Goal: Task Accomplishment & Management: Manage account settings

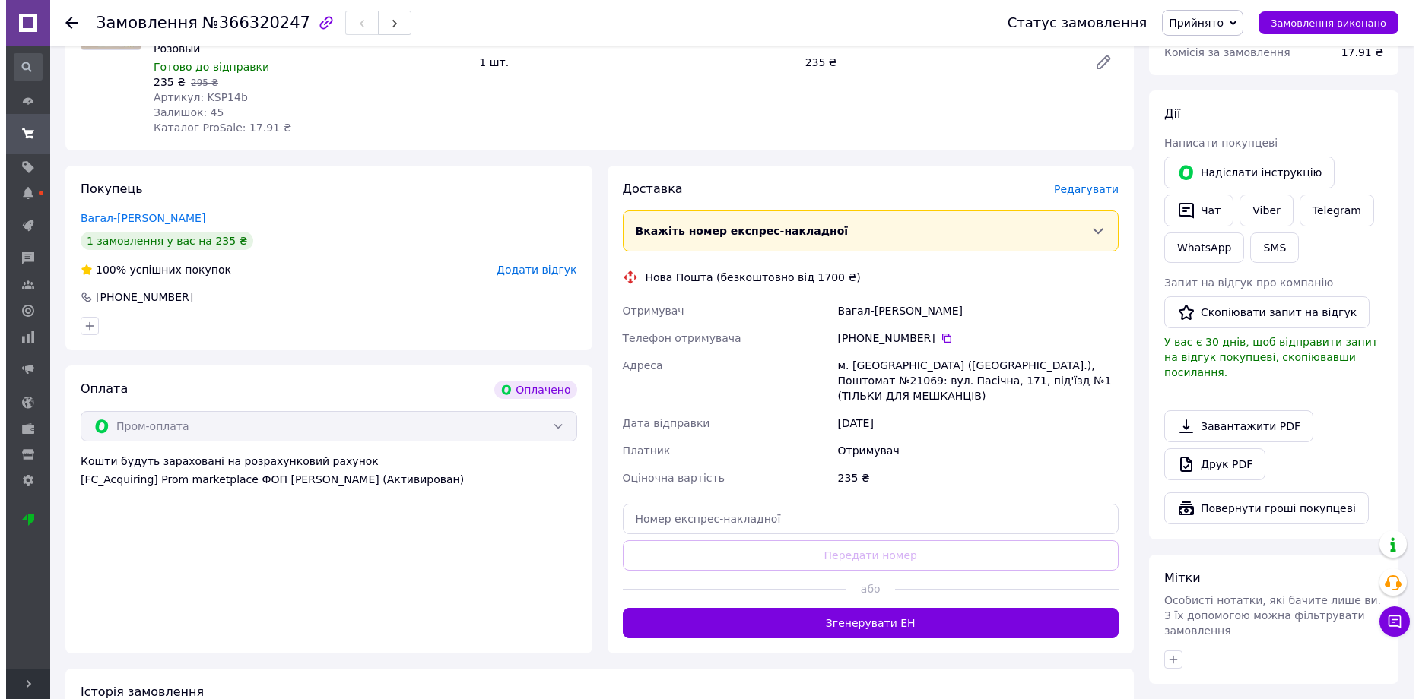
scroll to position [228, 0]
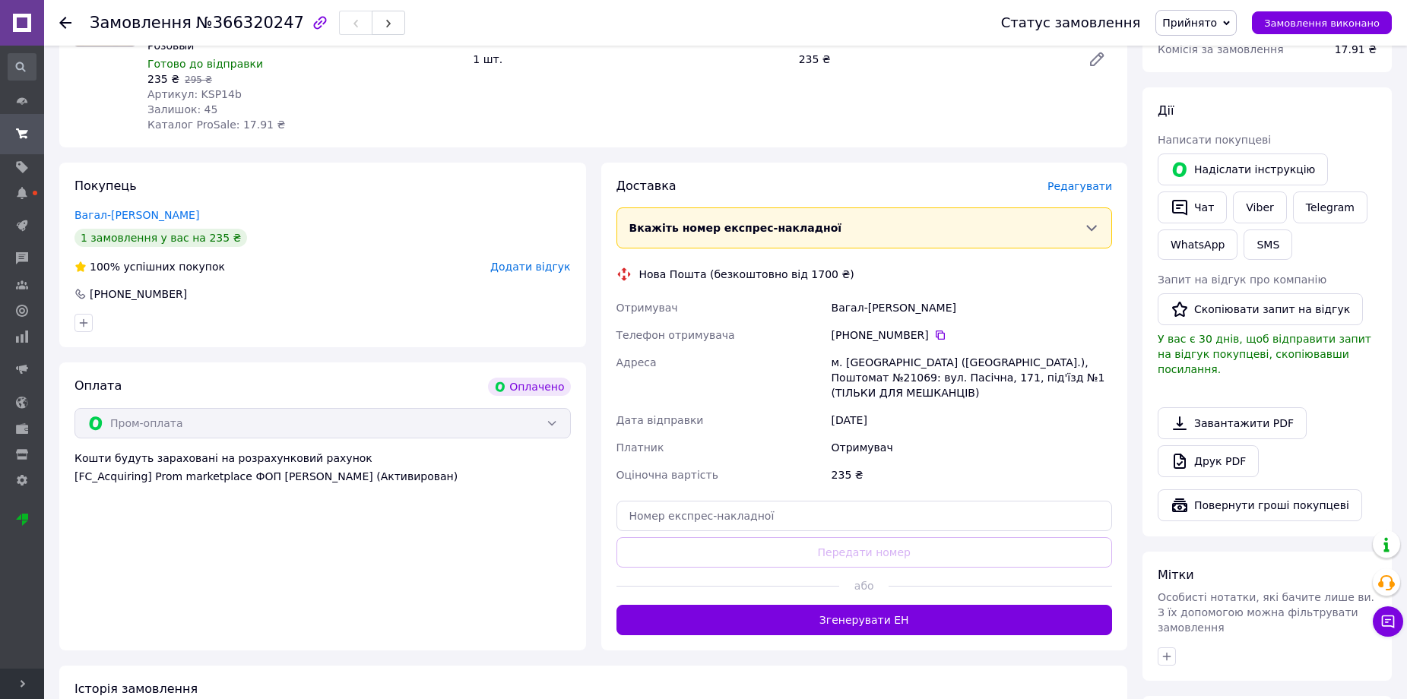
click at [1091, 188] on span "Редагувати" at bounding box center [1080, 186] width 65 height 12
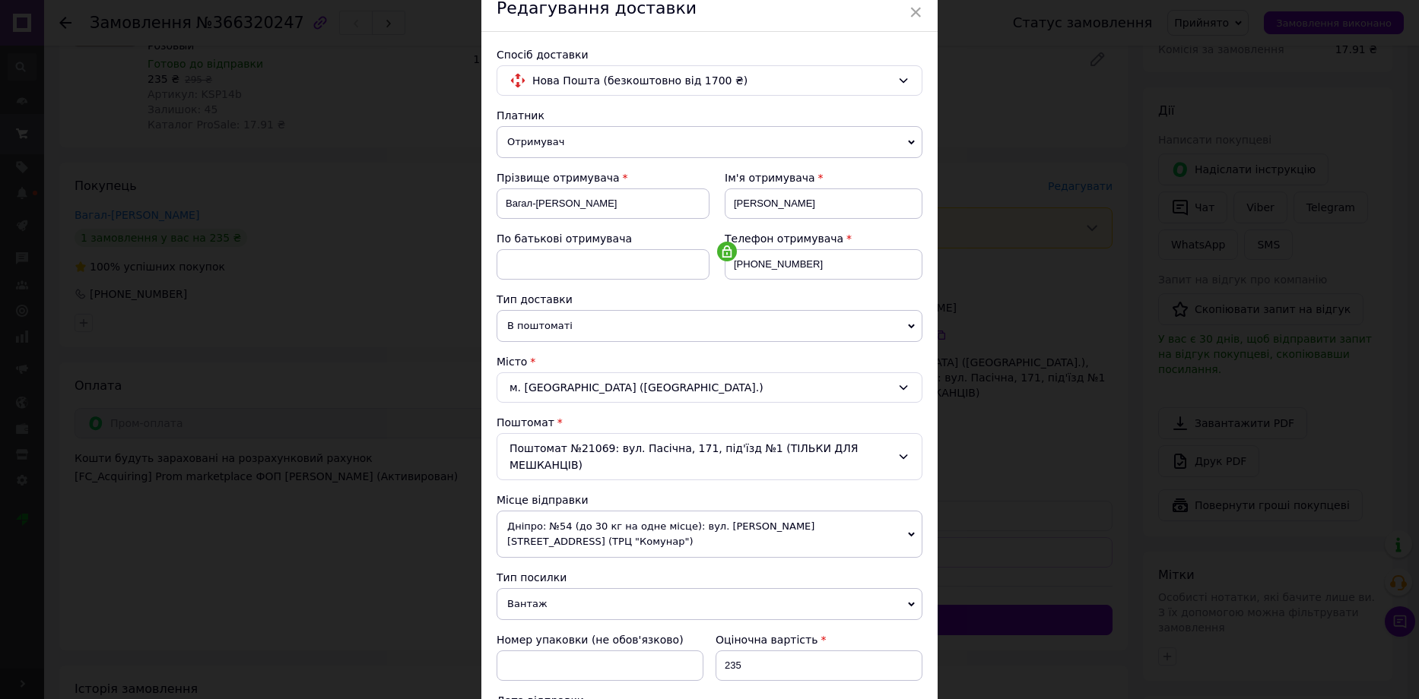
scroll to position [380, 0]
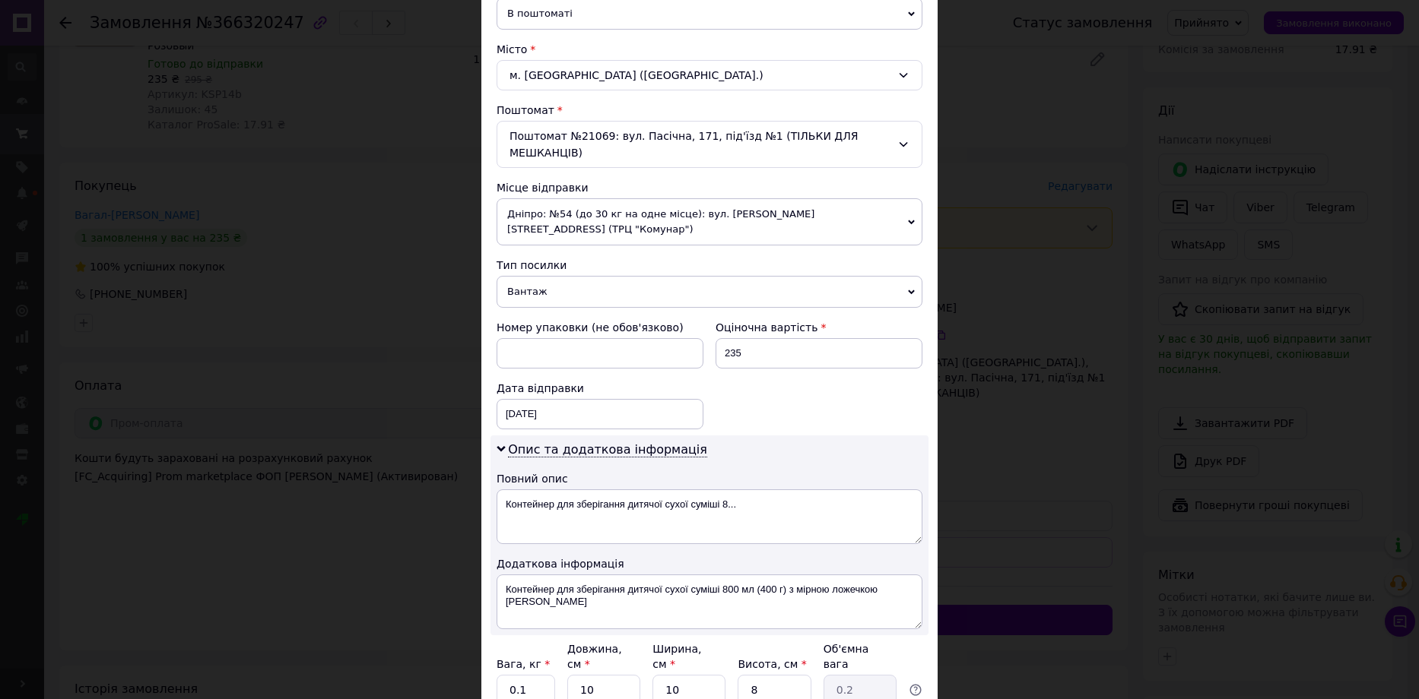
click at [718, 198] on span "Дніпро: №54 (до 30 кг на одне місце): вул. [PERSON_NAME][STREET_ADDRESS] (ТРЦ "…" at bounding box center [709, 221] width 426 height 47
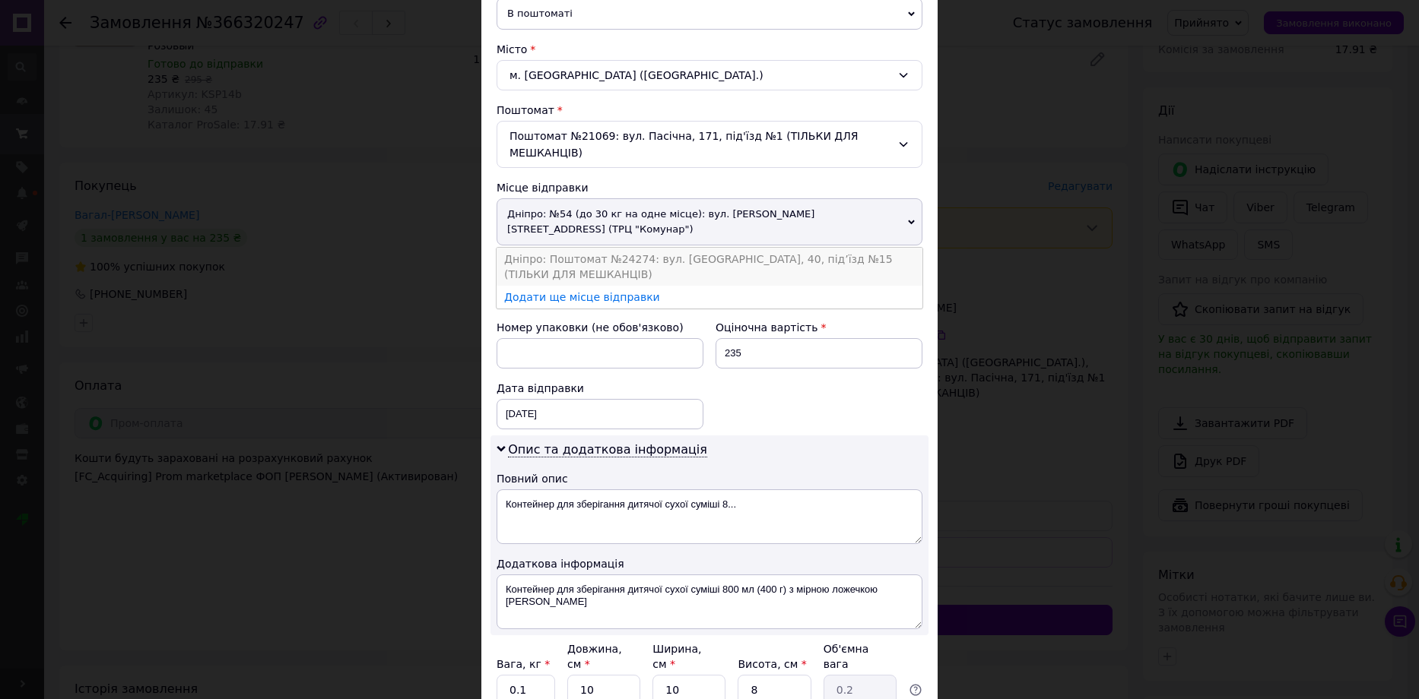
click at [686, 248] on li "Дніпро: Поштомат №24274: вул. [GEOGRAPHIC_DATA], 40, під’їзд №15 (ТІЛЬКИ ДЛЯ МЕ…" at bounding box center [709, 267] width 426 height 38
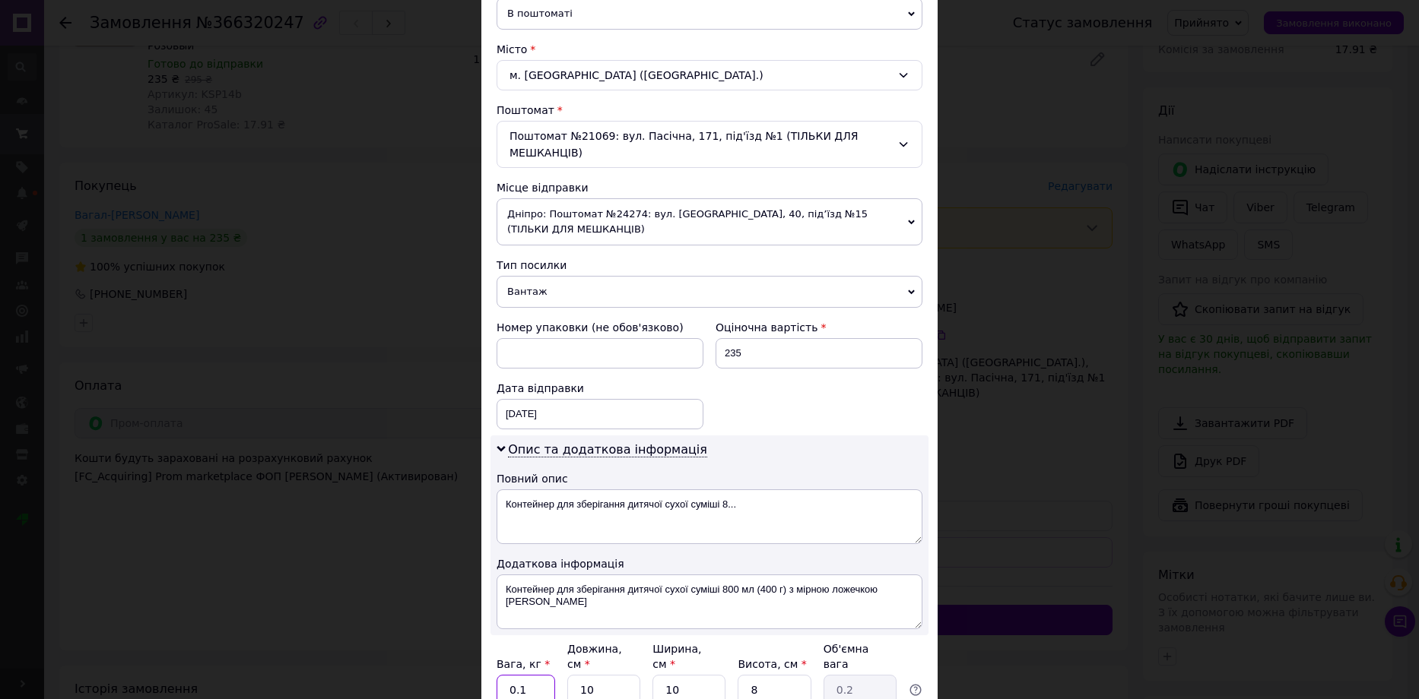
click at [525, 675] on input "0.1" at bounding box center [525, 690] width 59 height 30
type input "1"
type input "0.1"
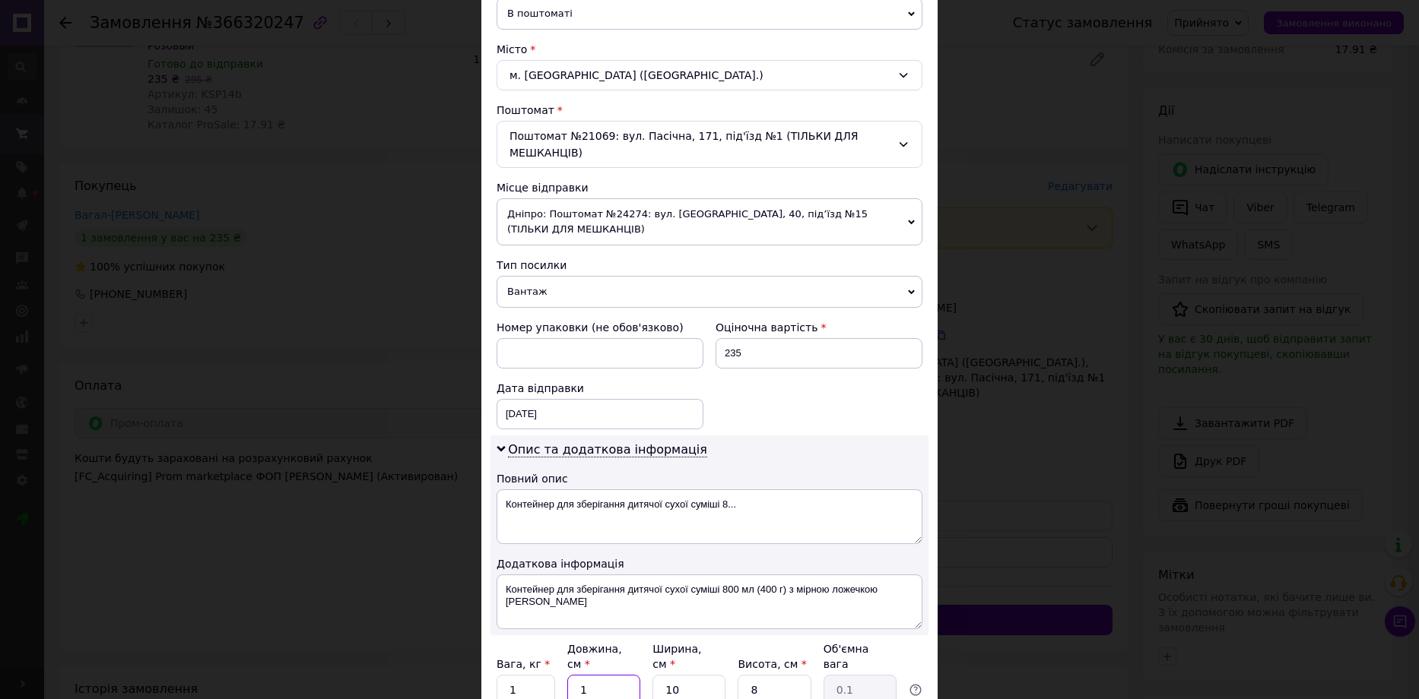
type input "15"
type input "0.3"
type input "15"
type input "1"
type input "0.1"
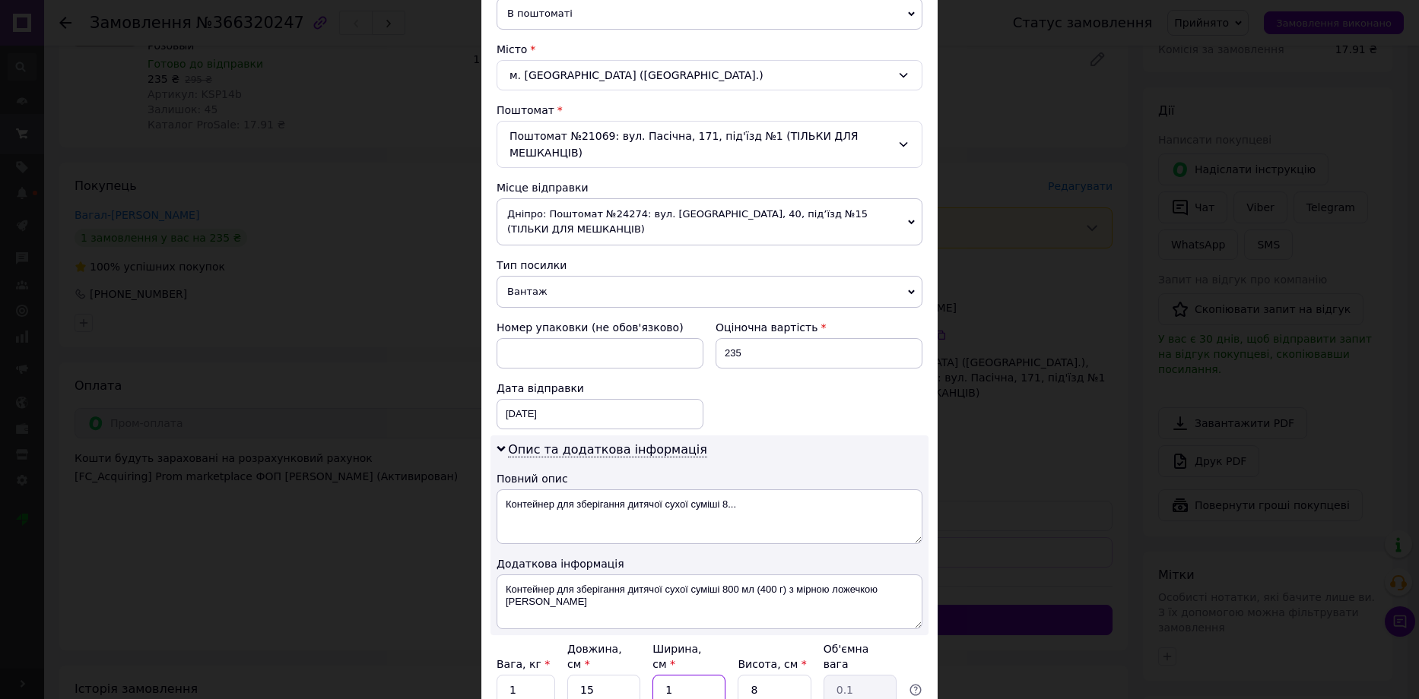
type input "15"
type input "0.45"
type input "15"
type input "1"
type input "0.1"
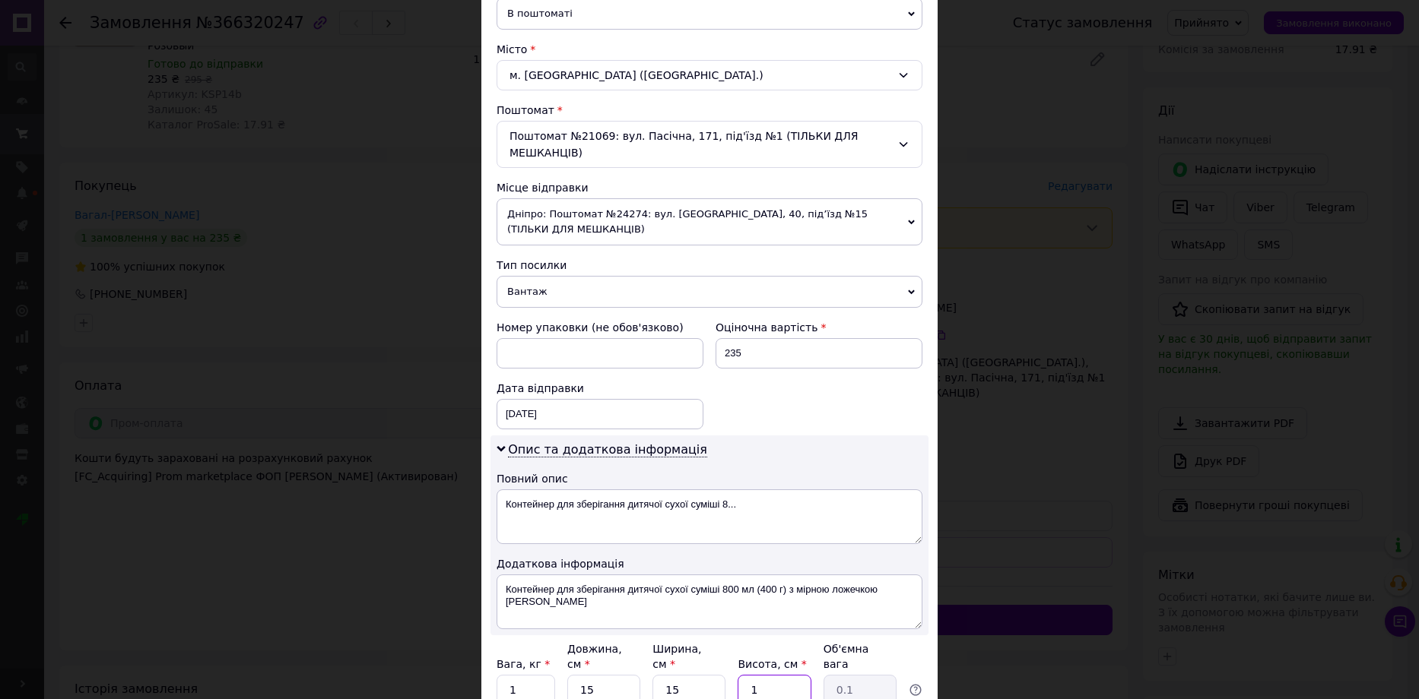
type input "10"
type input "0.56"
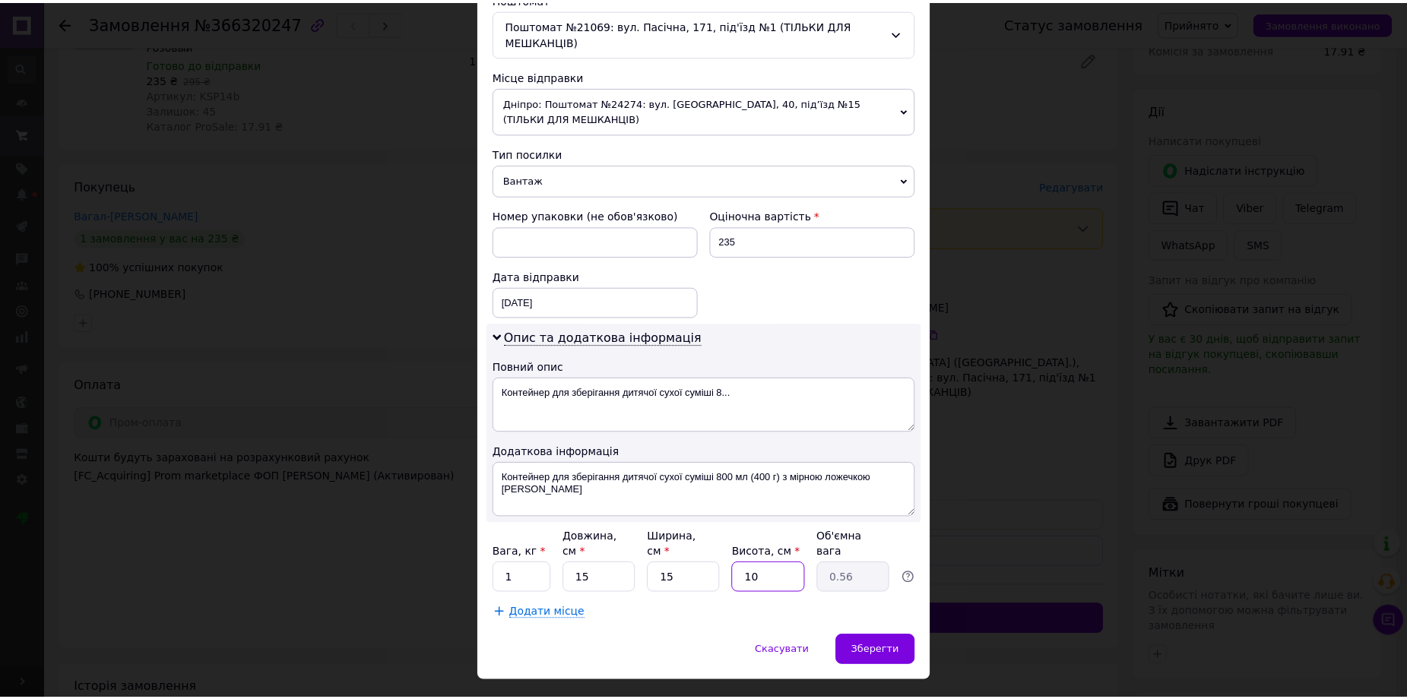
scroll to position [496, 0]
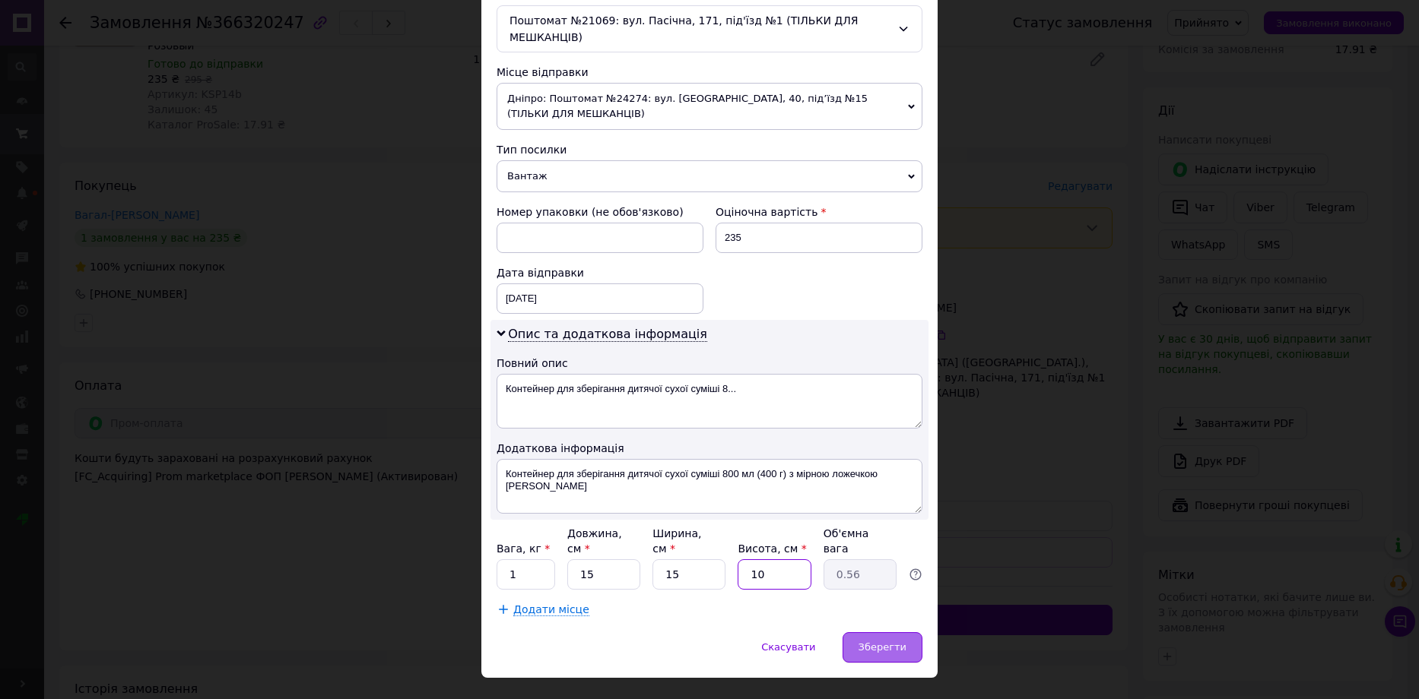
type input "10"
click at [908, 632] on div "Зберегти" at bounding box center [882, 647] width 80 height 30
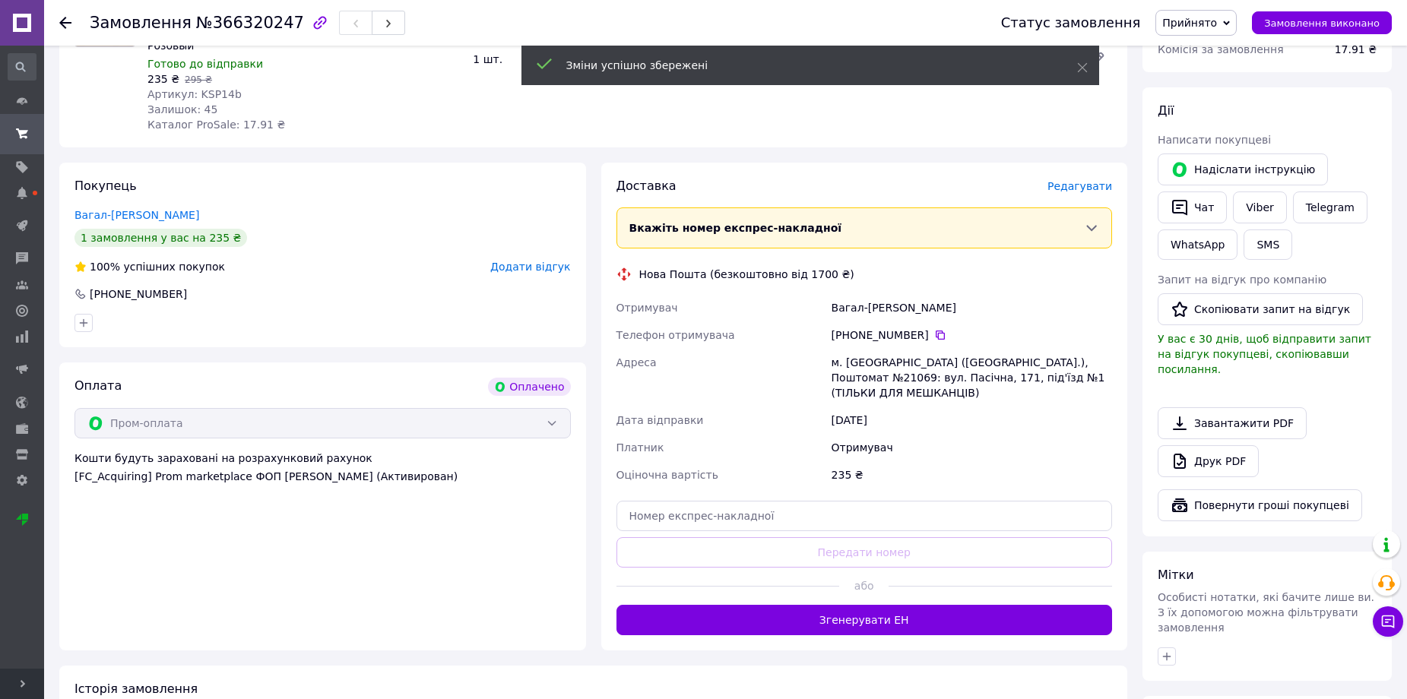
click at [881, 606] on button "Згенерувати ЕН" at bounding box center [865, 620] width 496 height 30
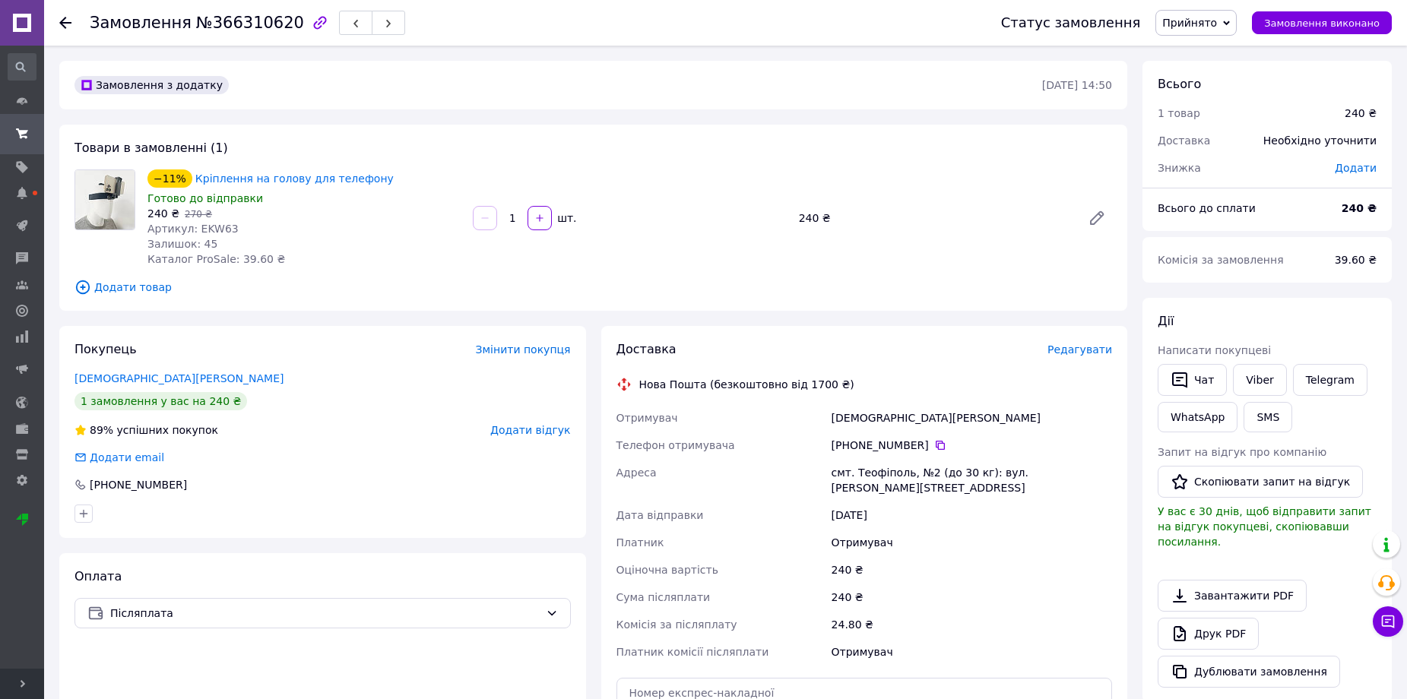
click at [1095, 353] on span "Редагувати" at bounding box center [1080, 350] width 65 height 12
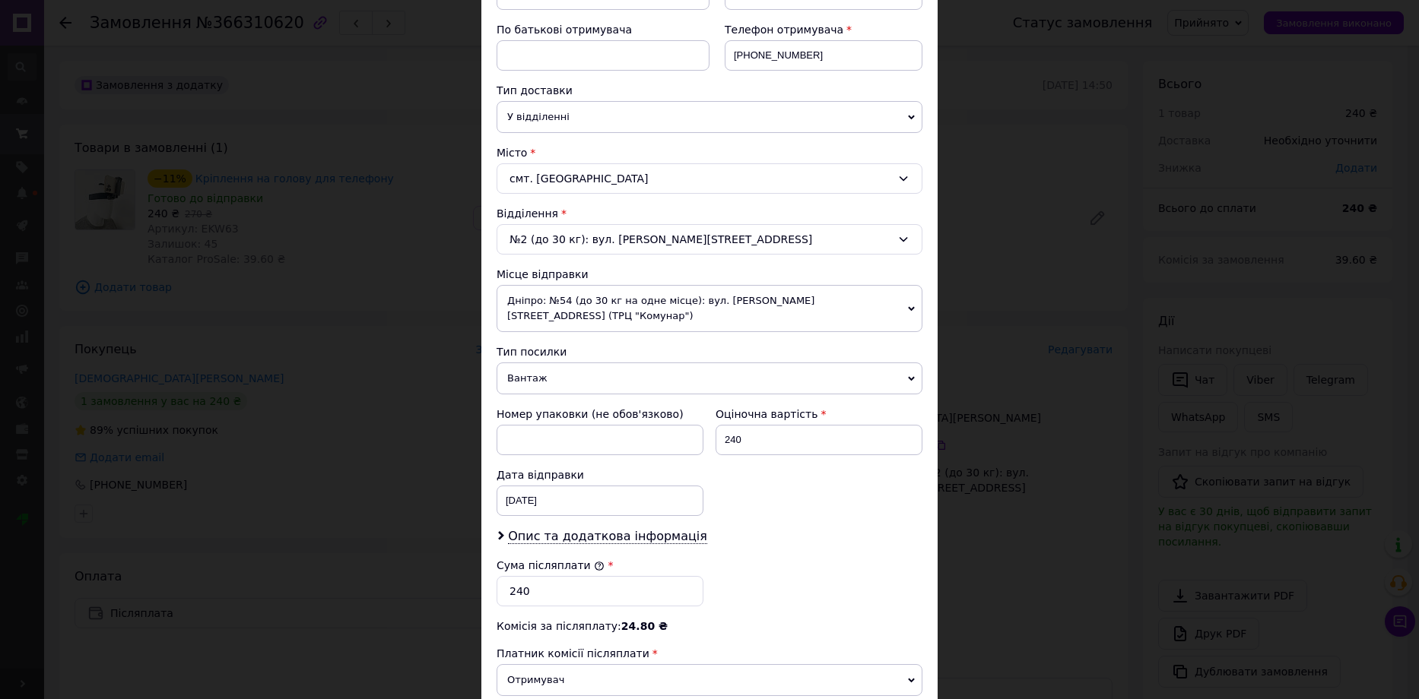
scroll to position [380, 0]
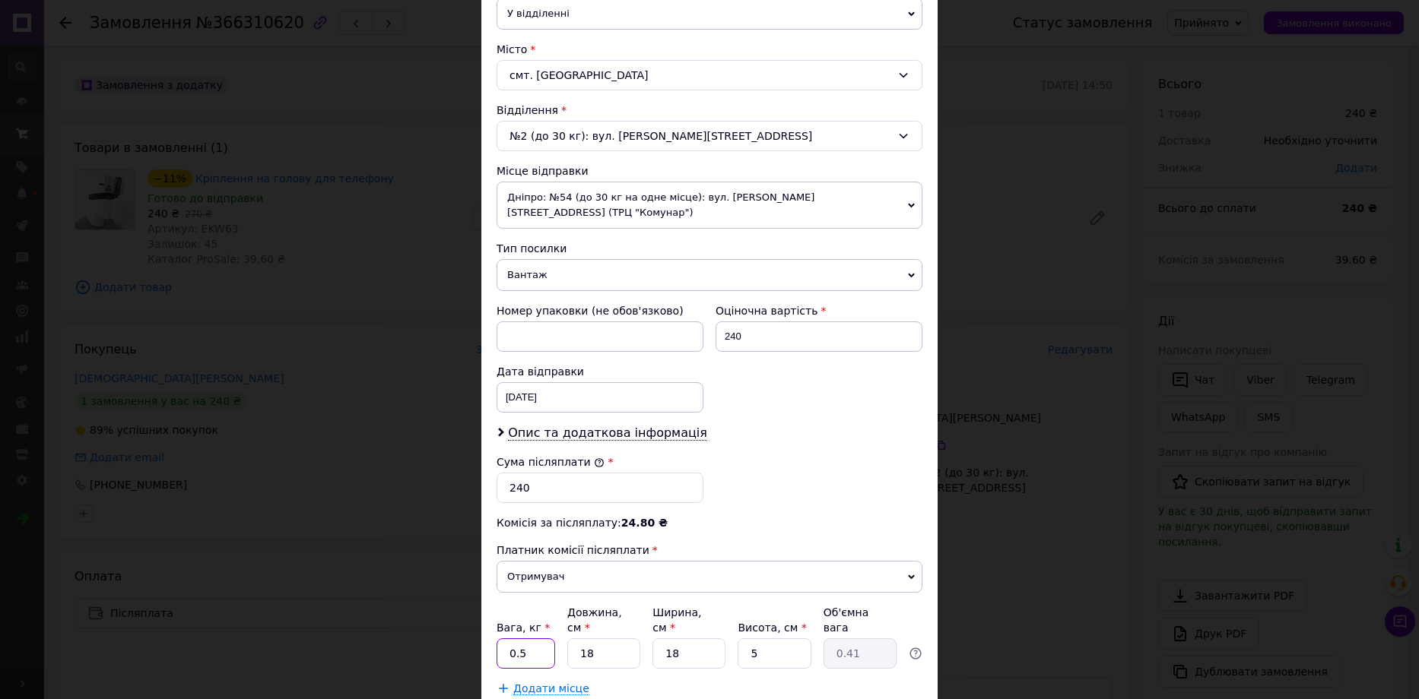
click at [539, 639] on input "0.5" at bounding box center [525, 654] width 59 height 30
click at [593, 639] on input "18" at bounding box center [603, 654] width 73 height 30
type input "1"
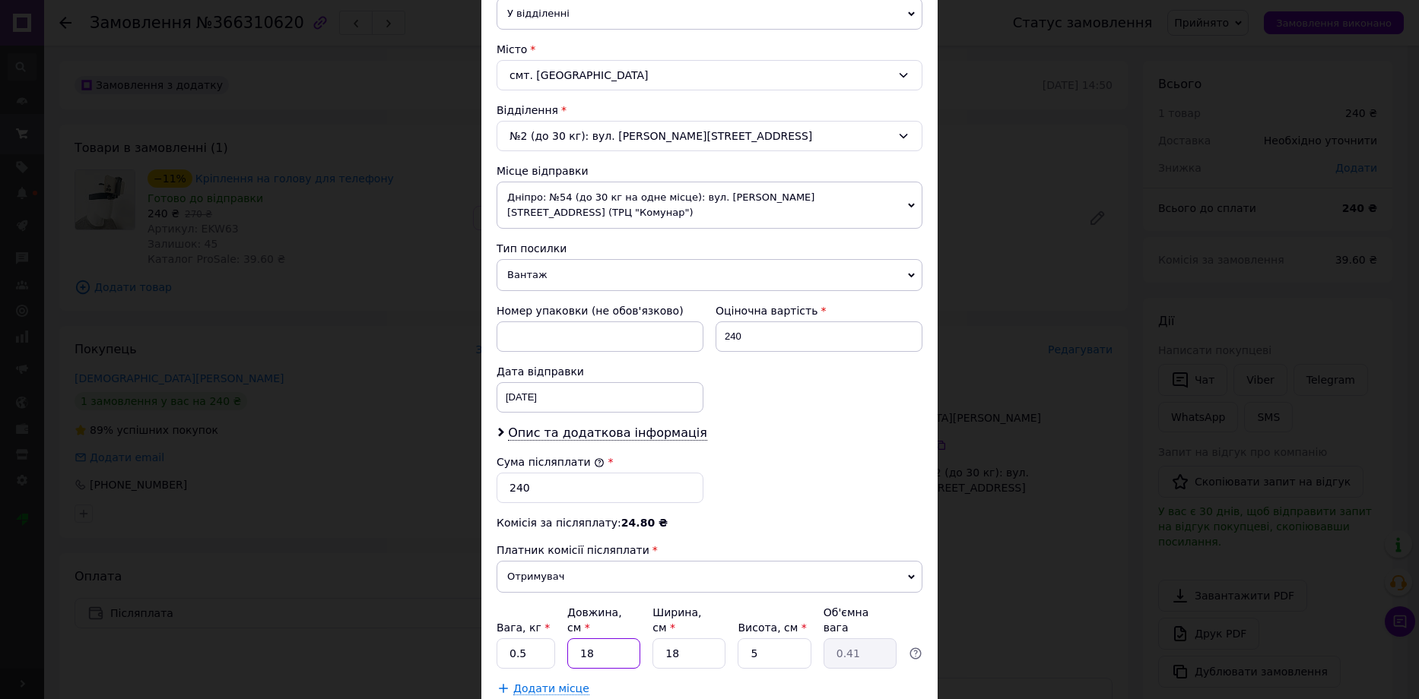
type input "0.1"
type input "10"
type input "0.23"
type input "10"
type input "1"
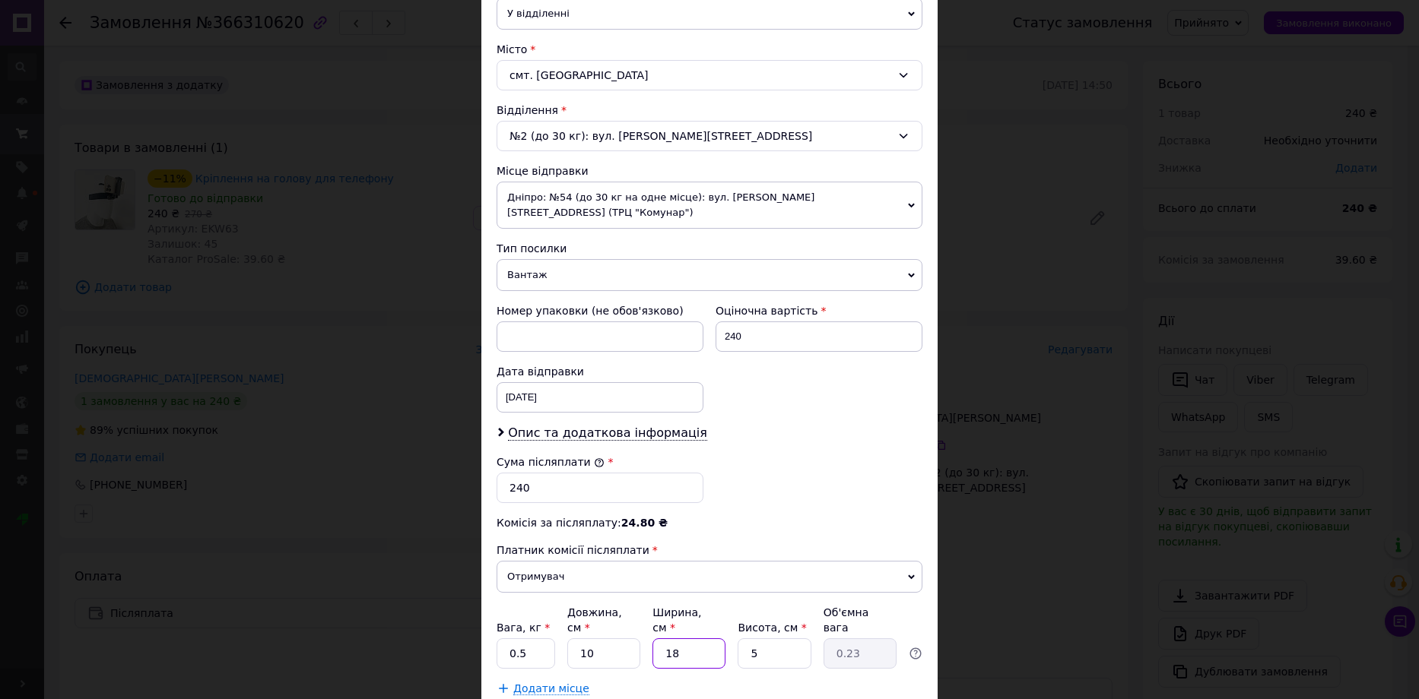
type input "0.1"
type input "10"
type input "0.13"
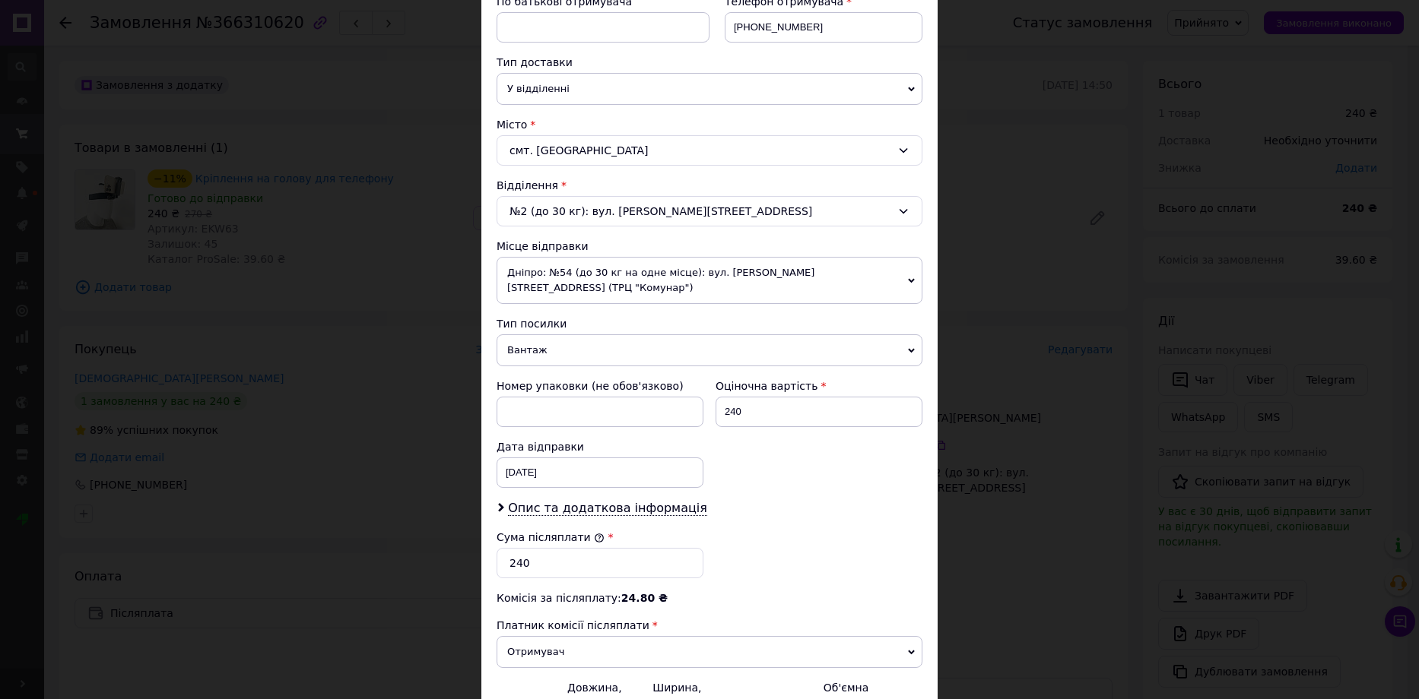
scroll to position [304, 0]
type input "10"
click at [689, 279] on span "Дніпро: №54 (до 30 кг на одне місце): вул. [PERSON_NAME][STREET_ADDRESS] (ТРЦ "…" at bounding box center [709, 281] width 426 height 47
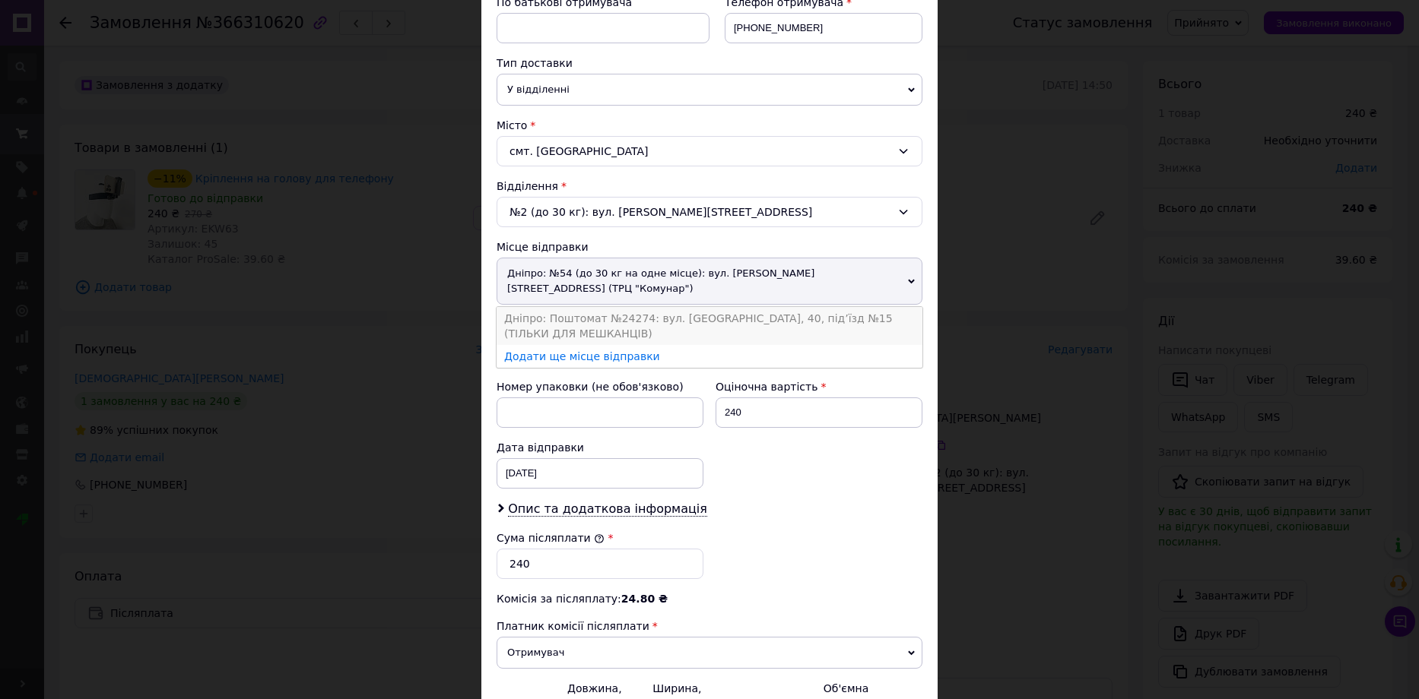
click at [669, 307] on li "Дніпро: Поштомат №24274: вул. [GEOGRAPHIC_DATA], 40, під’їзд №15 (ТІЛЬКИ ДЛЯ МЕ…" at bounding box center [709, 326] width 426 height 38
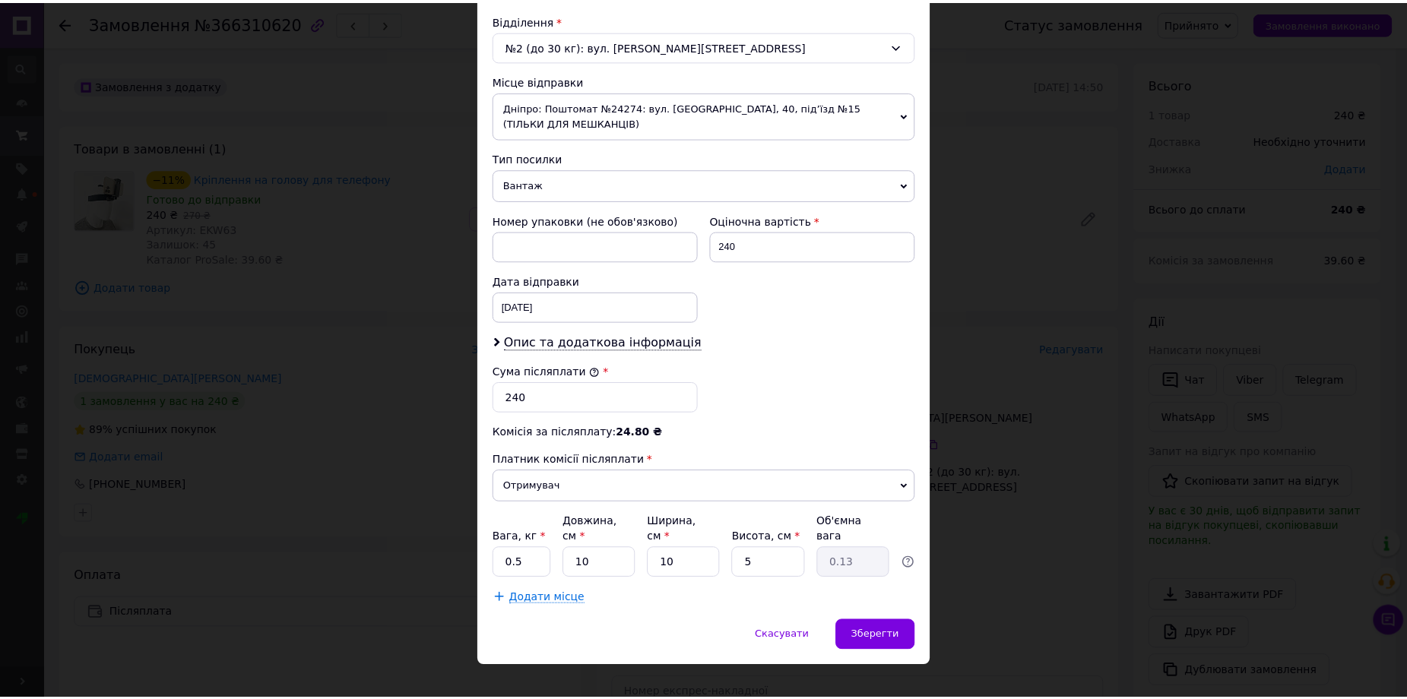
scroll to position [476, 0]
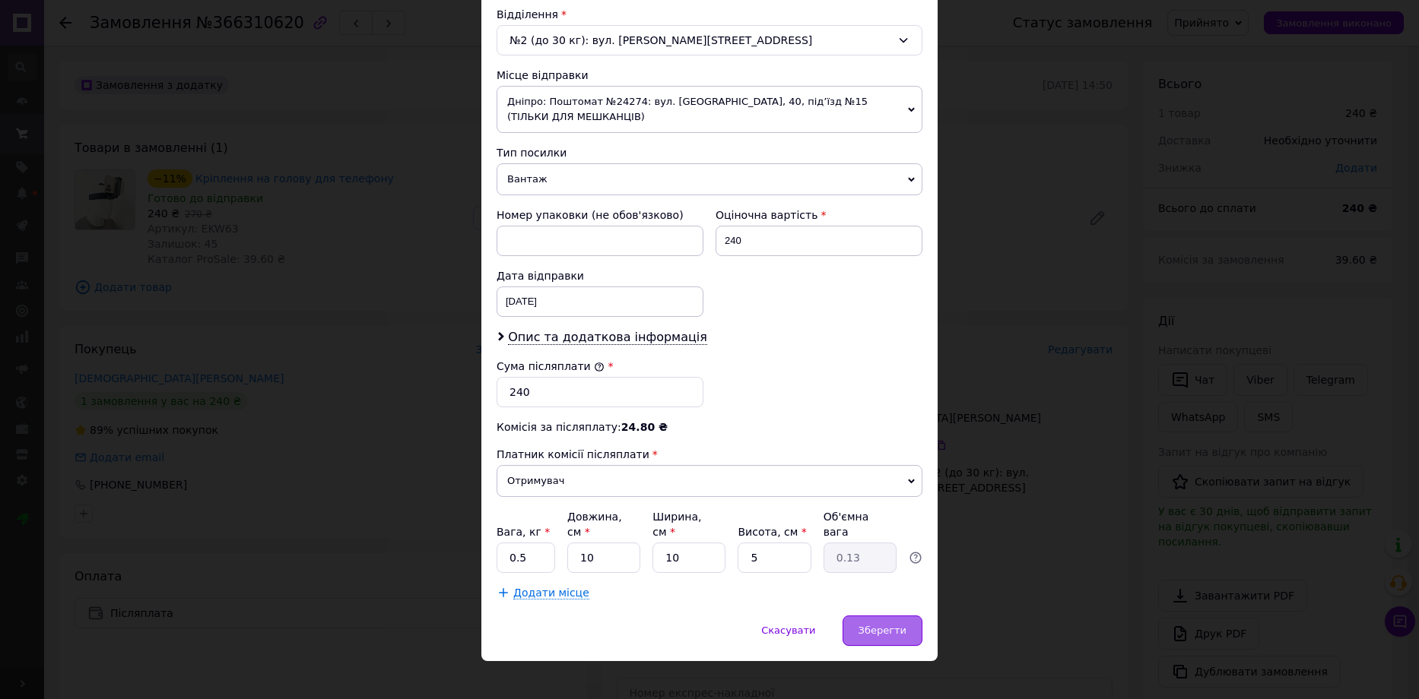
click at [881, 625] on span "Зберегти" at bounding box center [882, 630] width 48 height 11
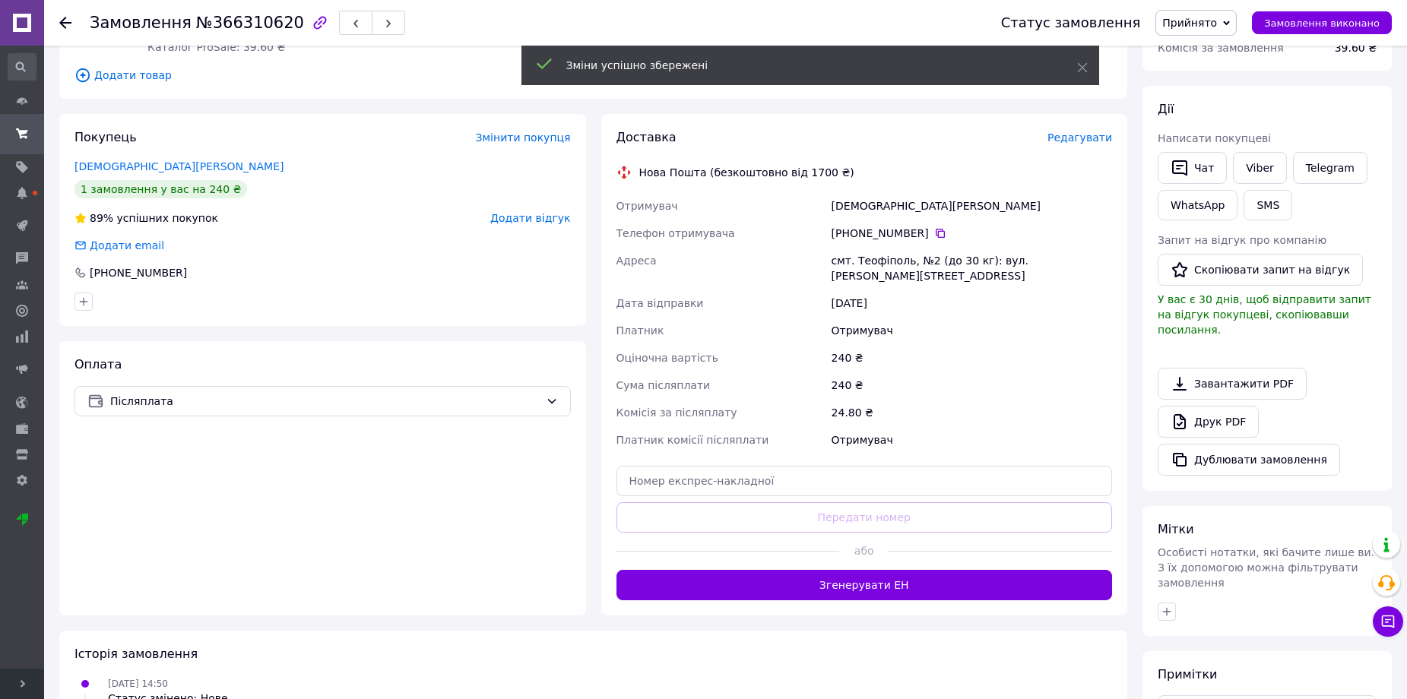
scroll to position [304, 0]
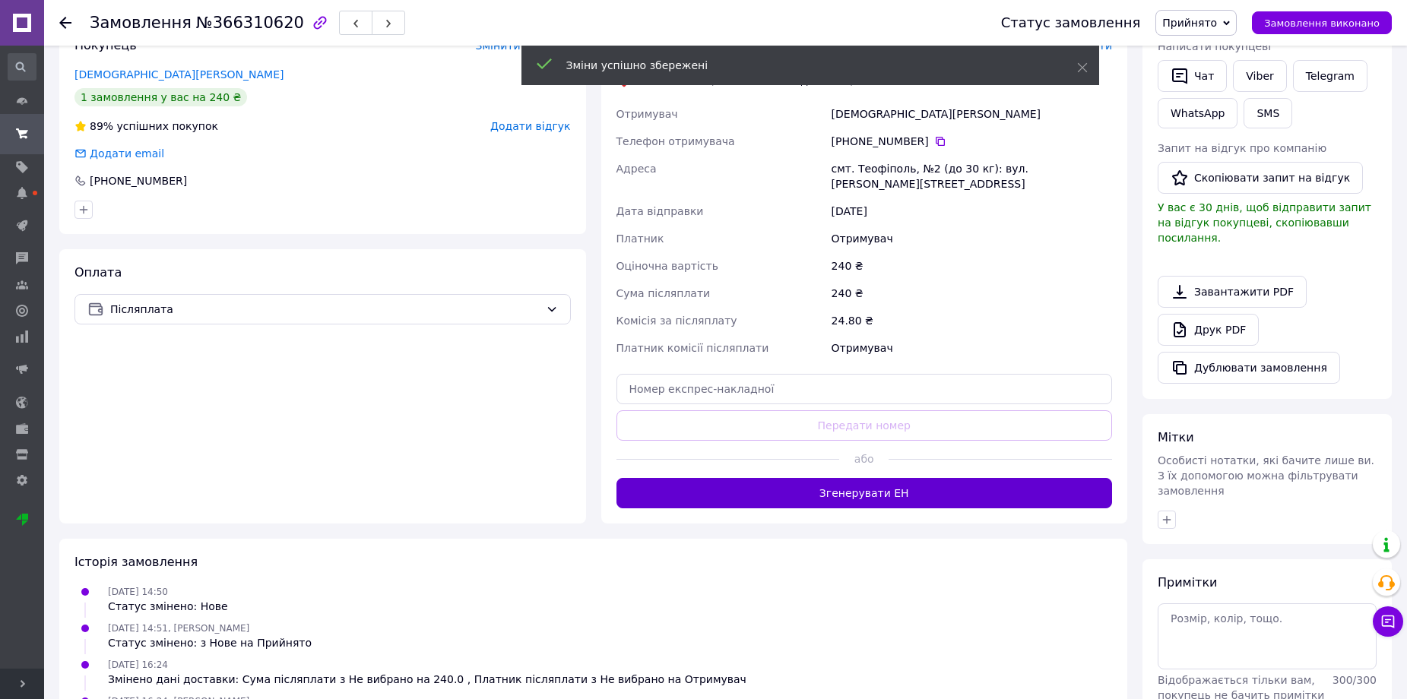
click at [901, 478] on button "Згенерувати ЕН" at bounding box center [865, 493] width 496 height 30
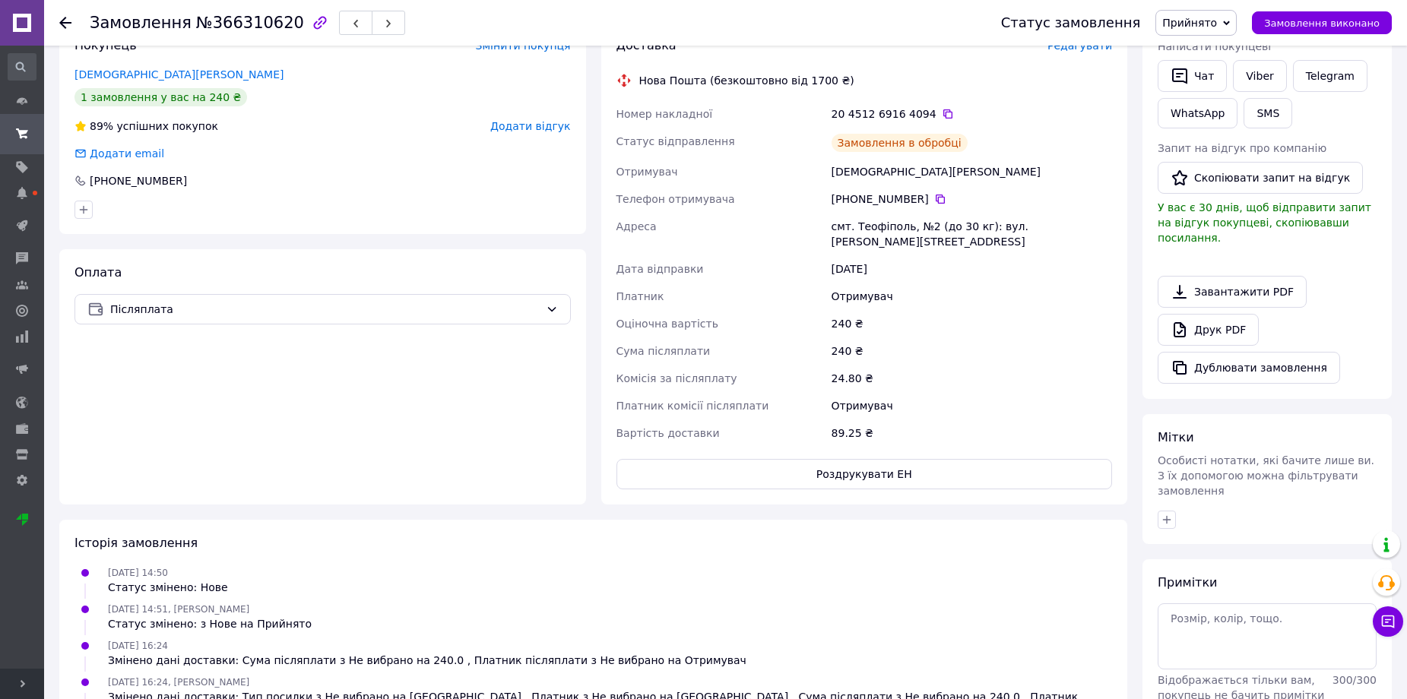
scroll to position [228, 0]
